Goal: Transaction & Acquisition: Purchase product/service

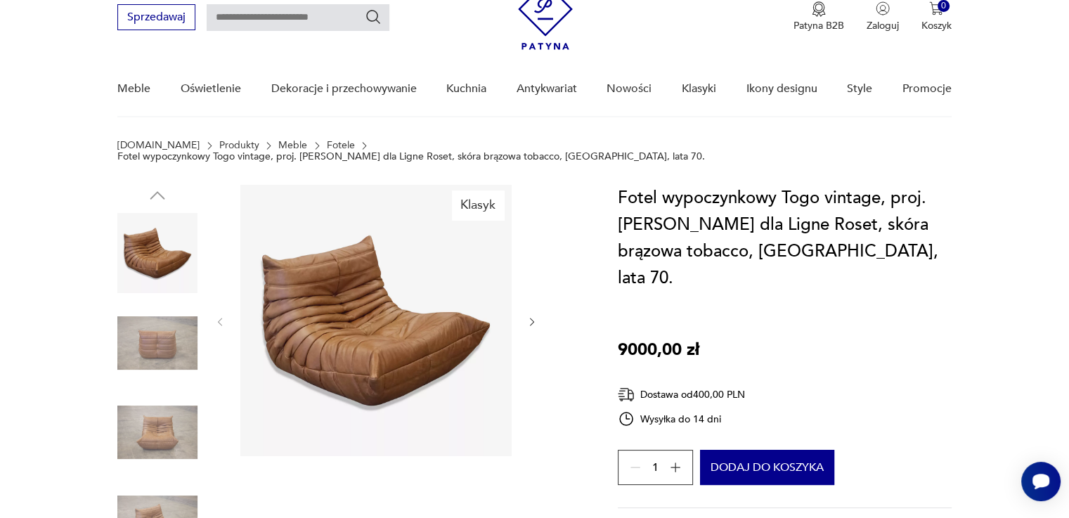
scroll to position [70, 0]
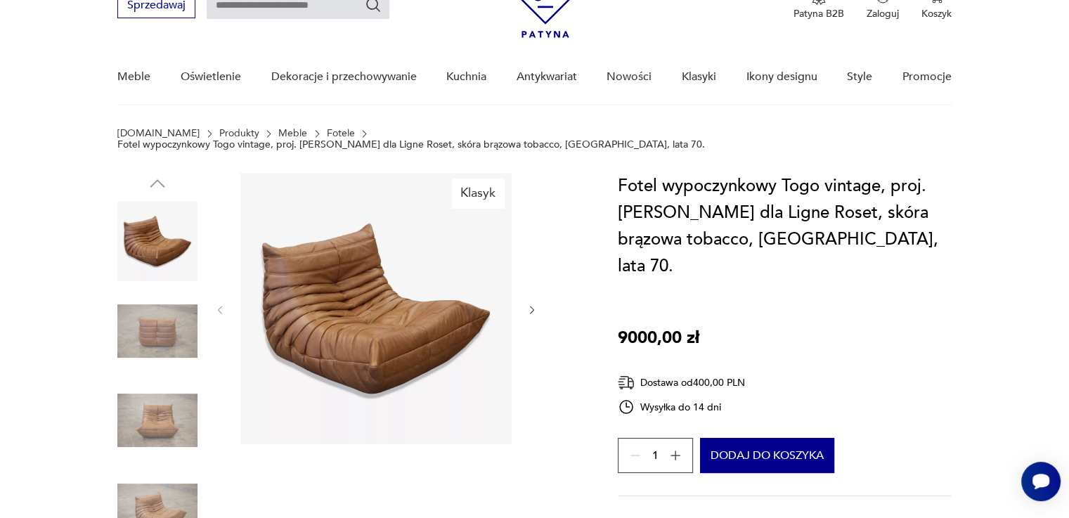
click at [536, 304] on icon "button" at bounding box center [532, 310] width 12 height 12
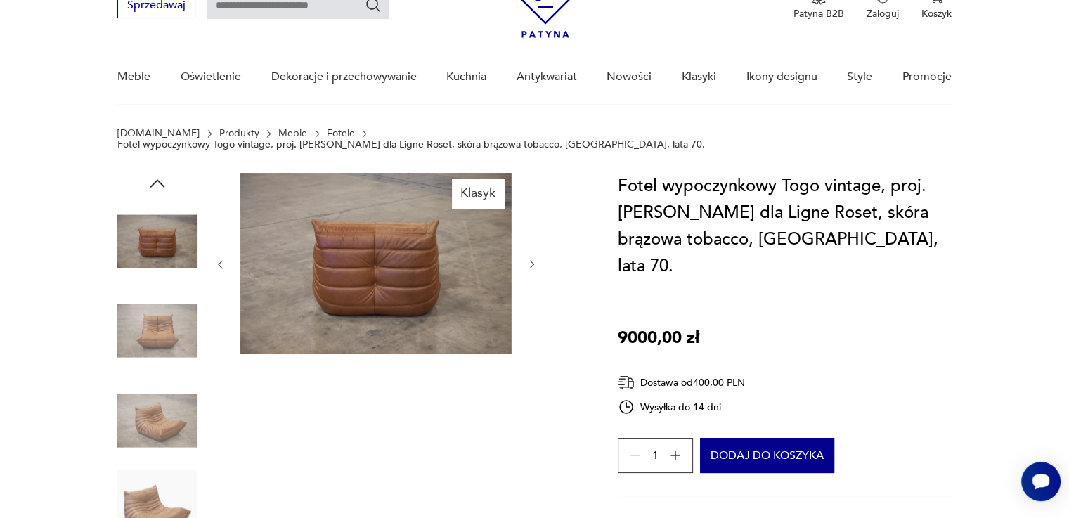
click at [536, 296] on div at bounding box center [375, 264] width 323 height 183
click at [410, 275] on img at bounding box center [375, 263] width 271 height 181
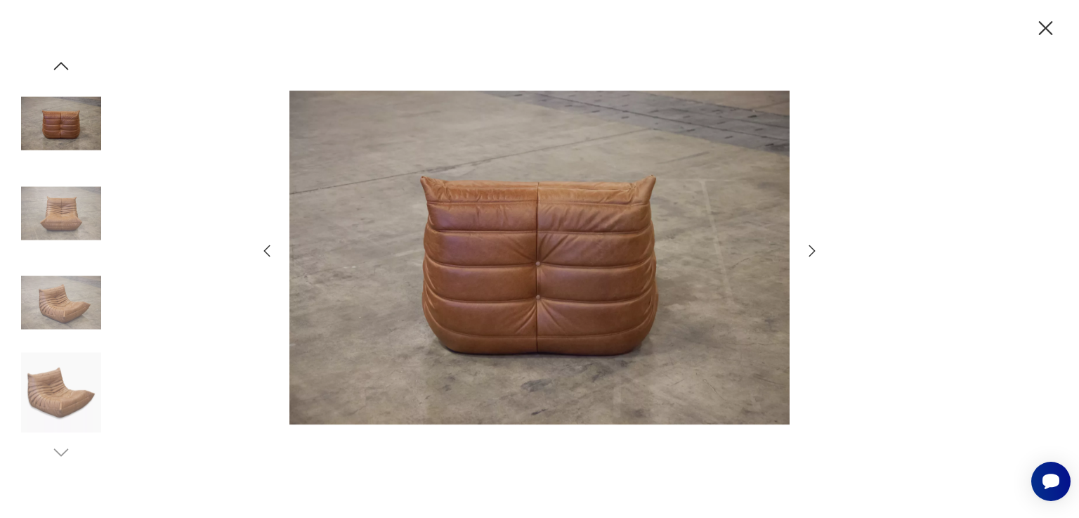
click at [72, 384] on img at bounding box center [61, 392] width 80 height 80
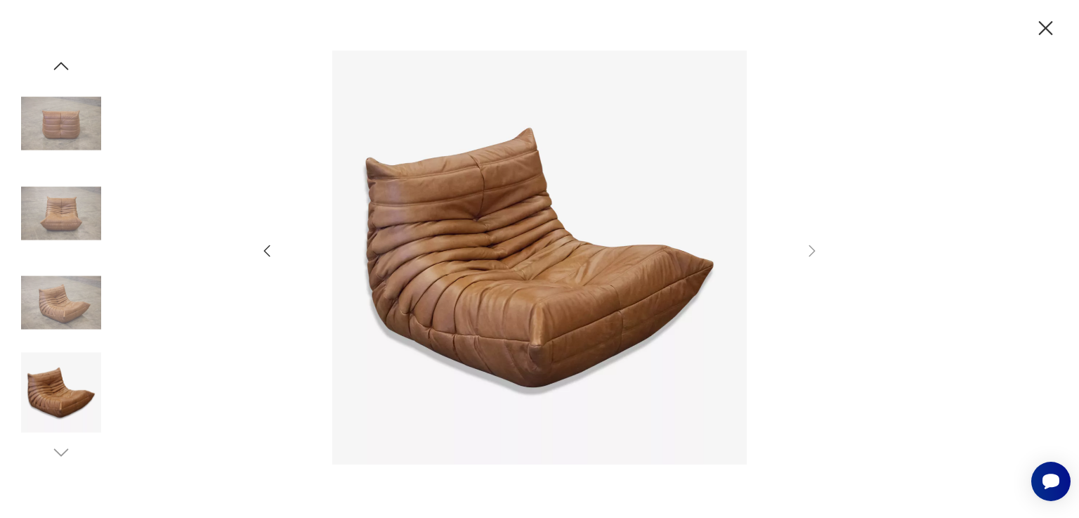
click at [65, 304] on img at bounding box center [61, 303] width 80 height 80
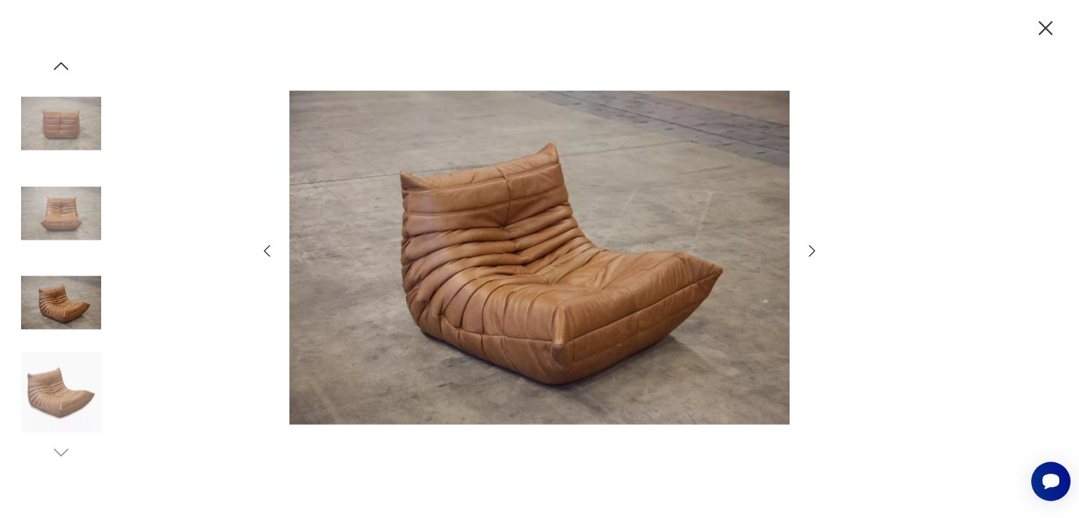
click at [60, 240] on img at bounding box center [61, 213] width 80 height 80
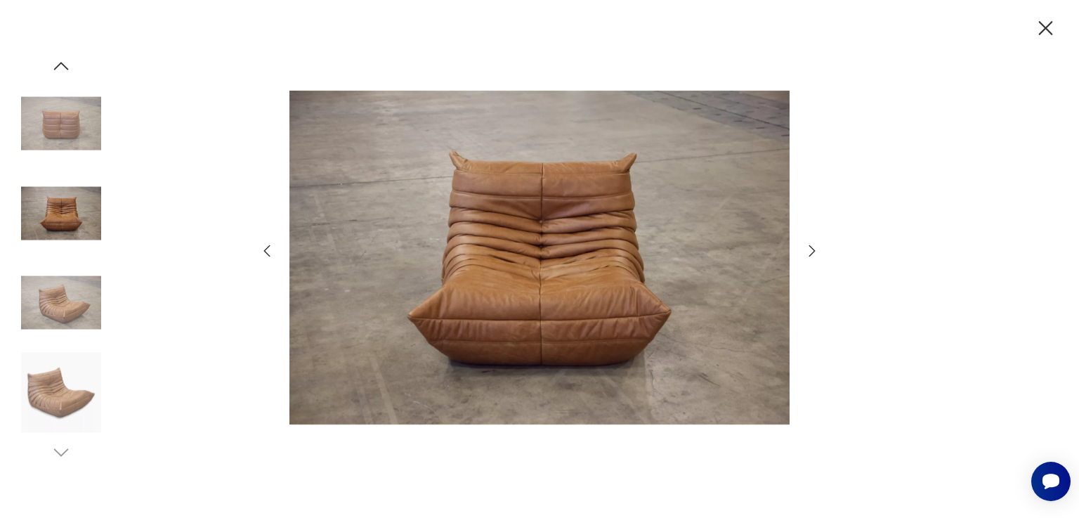
click at [1046, 36] on icon "button" at bounding box center [1045, 28] width 25 height 25
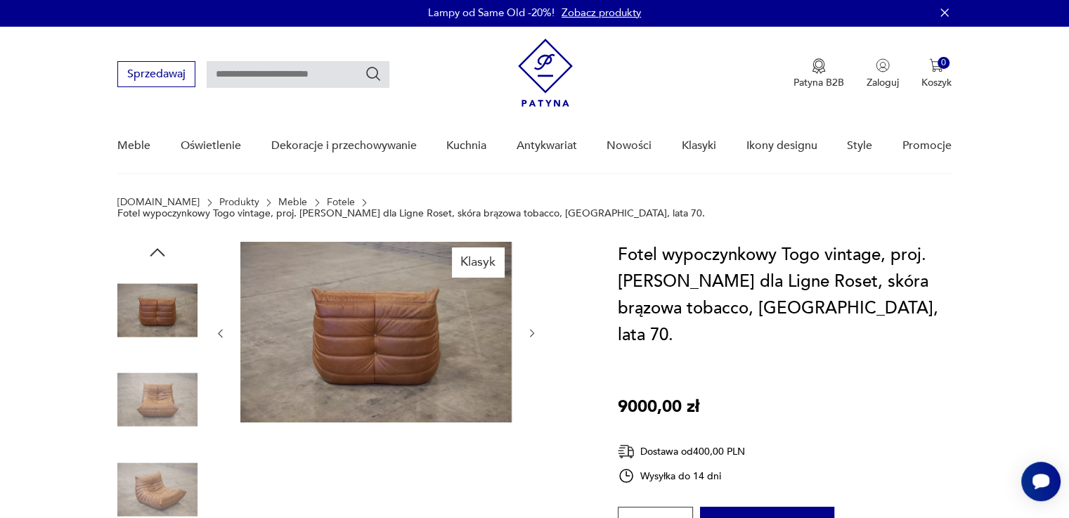
scroll to position [0, 0]
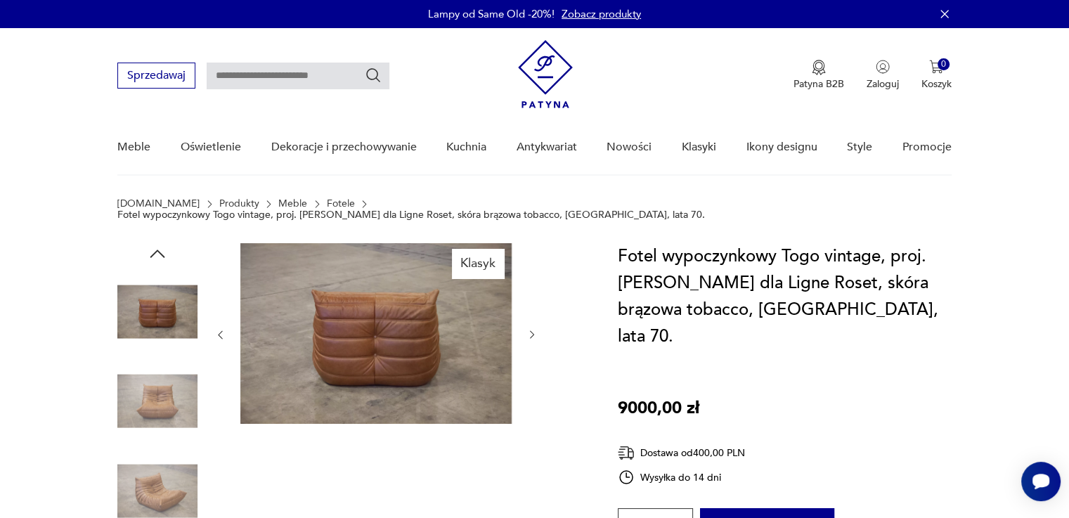
click at [538, 324] on div "Klasyk" at bounding box center [350, 446] width 466 height 407
click at [533, 329] on icon "button" at bounding box center [532, 335] width 12 height 12
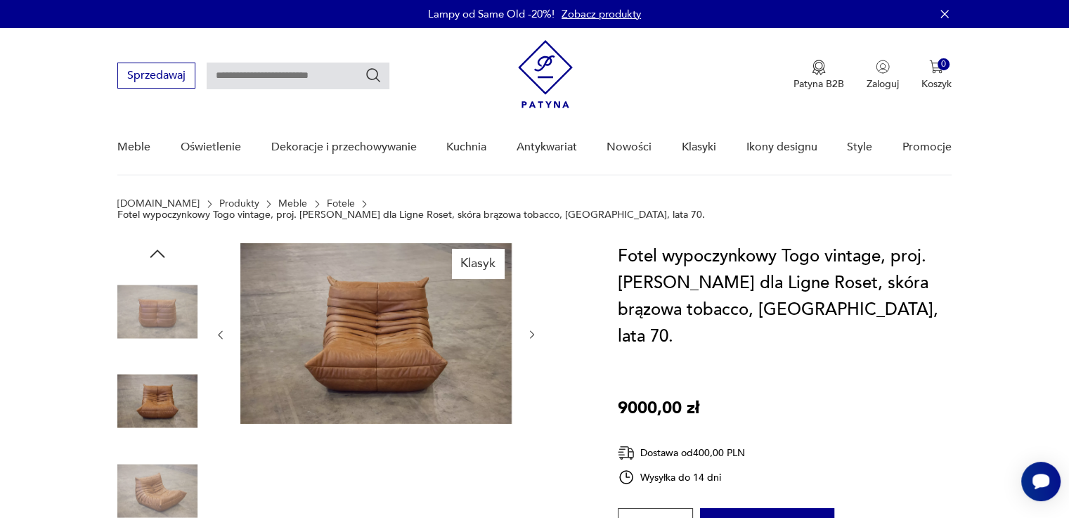
click at [533, 329] on icon "button" at bounding box center [532, 335] width 12 height 12
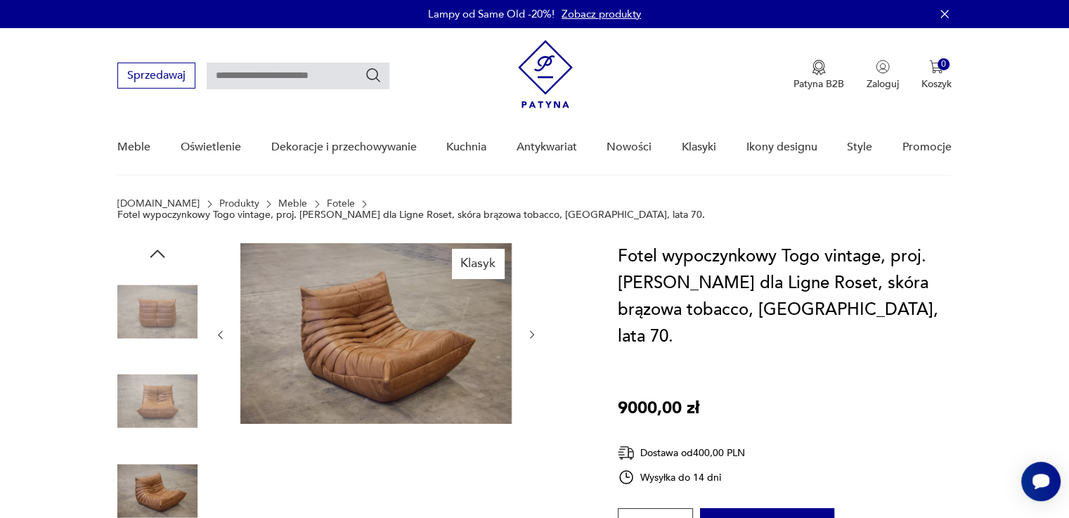
click at [533, 329] on icon "button" at bounding box center [532, 335] width 12 height 12
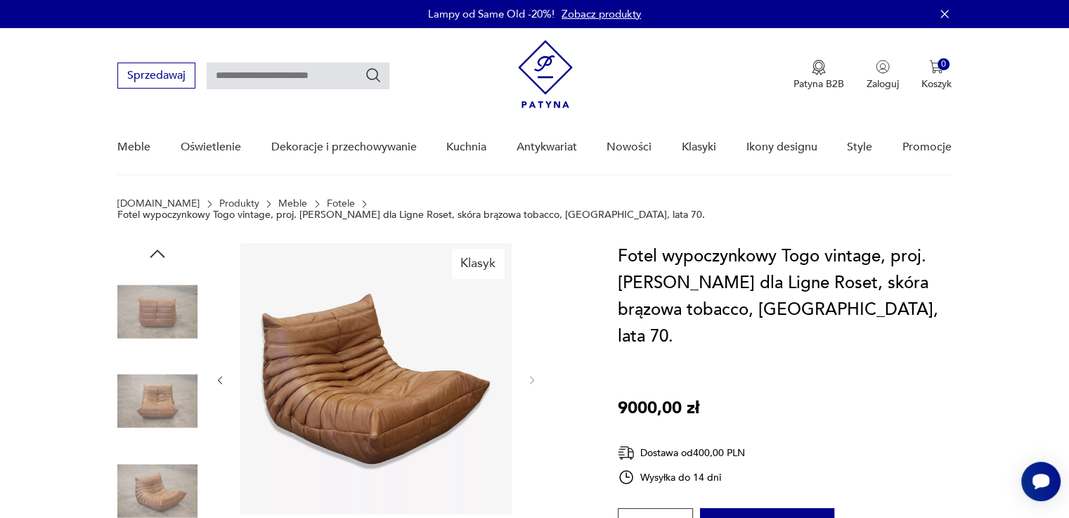
click at [533, 324] on div at bounding box center [375, 380] width 323 height 274
